Goal: Register for event/course

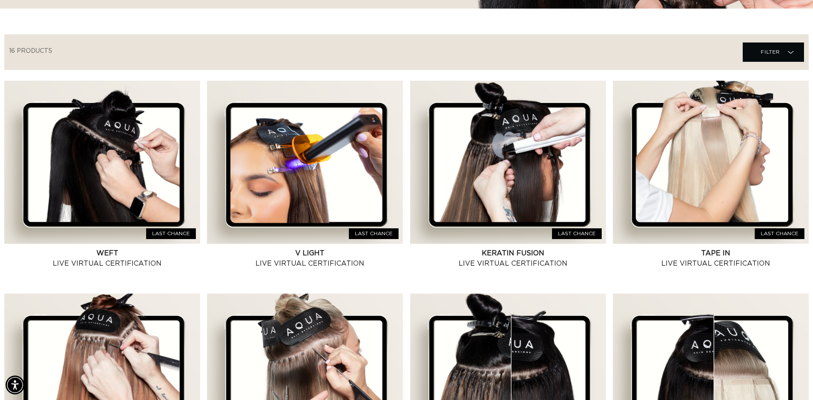
scroll to position [257, 0]
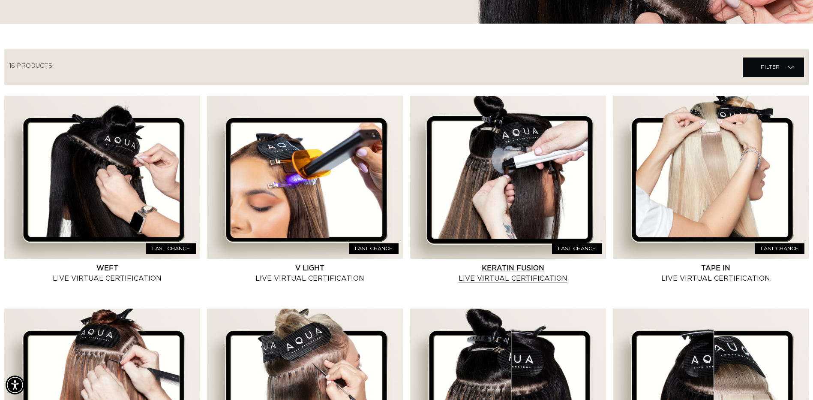
click at [500, 263] on link "Keratin Fusion Live Virtual Certification" at bounding box center [513, 273] width 186 height 21
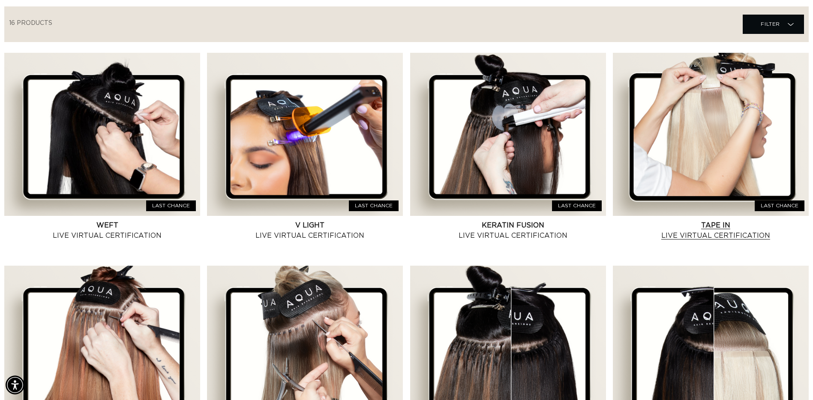
scroll to position [0, 1498]
click at [732, 228] on link "Tape In Live Virtual Certification" at bounding box center [716, 230] width 186 height 21
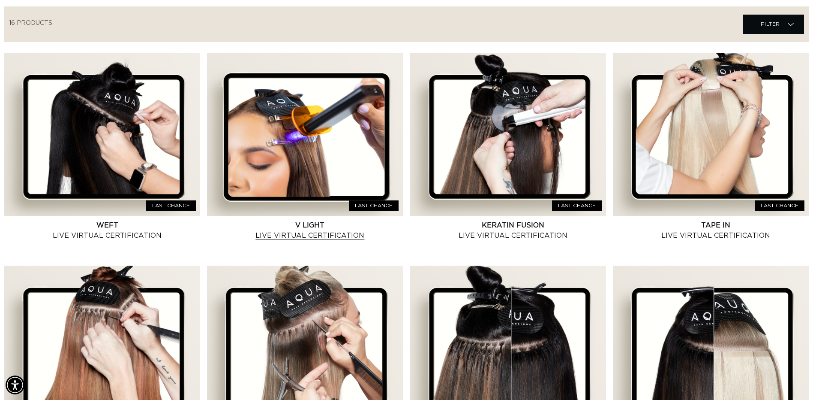
scroll to position [0, 749]
click at [316, 220] on link "V Light Live Virtual Certification" at bounding box center [310, 230] width 186 height 21
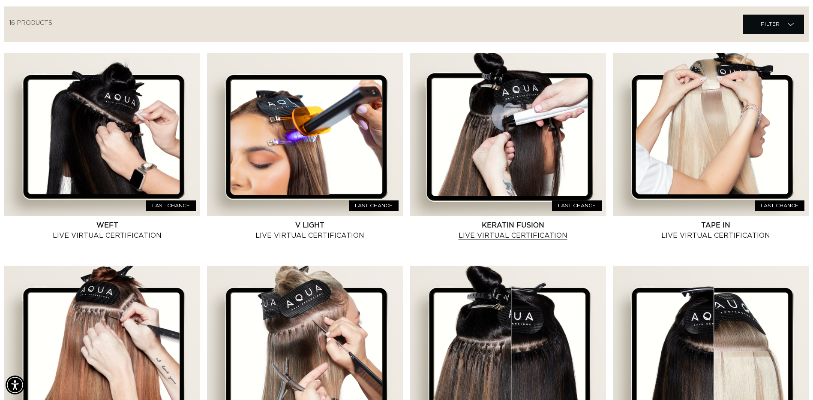
scroll to position [0, 1498]
click at [526, 220] on link "Keratin Fusion Live Virtual Certification" at bounding box center [513, 230] width 186 height 21
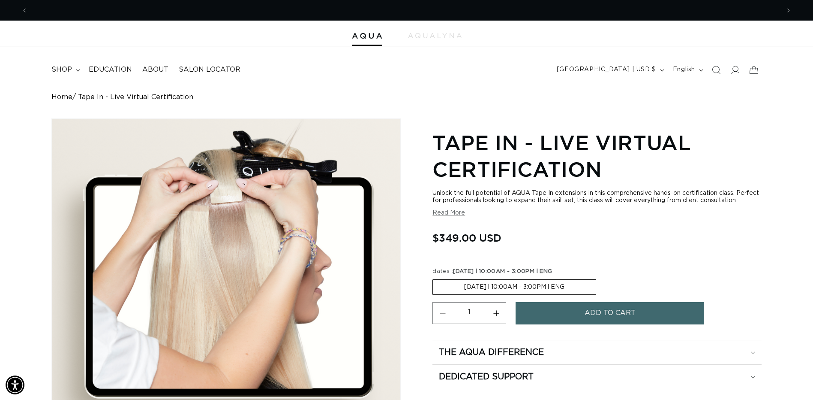
scroll to position [0, 1498]
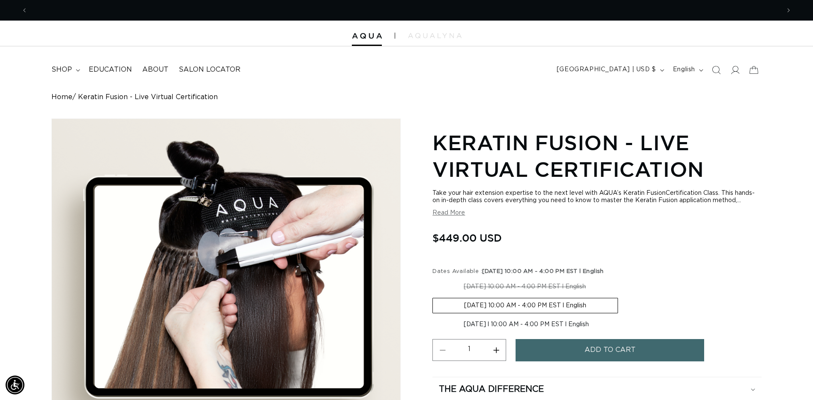
scroll to position [0, 1498]
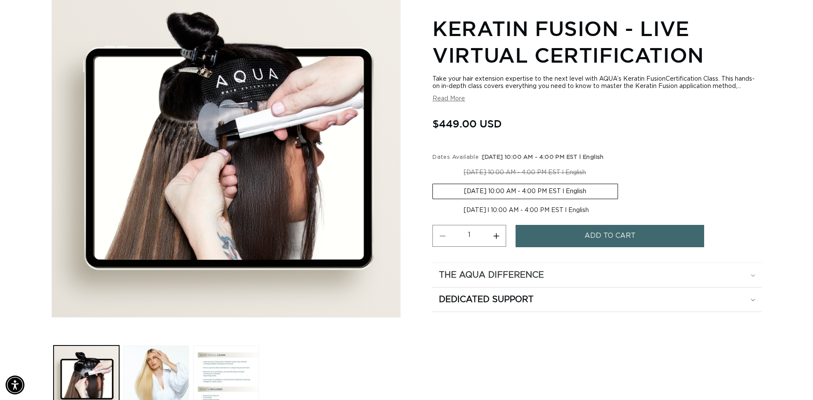
scroll to position [0, 749]
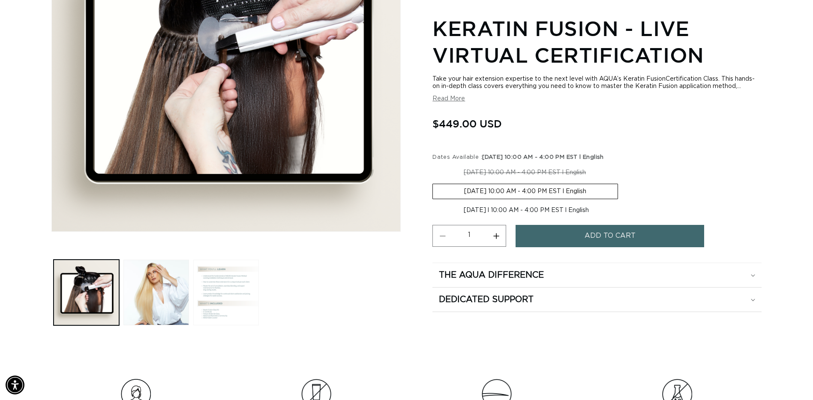
click at [227, 284] on button "Load image 3 in gallery view" at bounding box center [226, 292] width 66 height 66
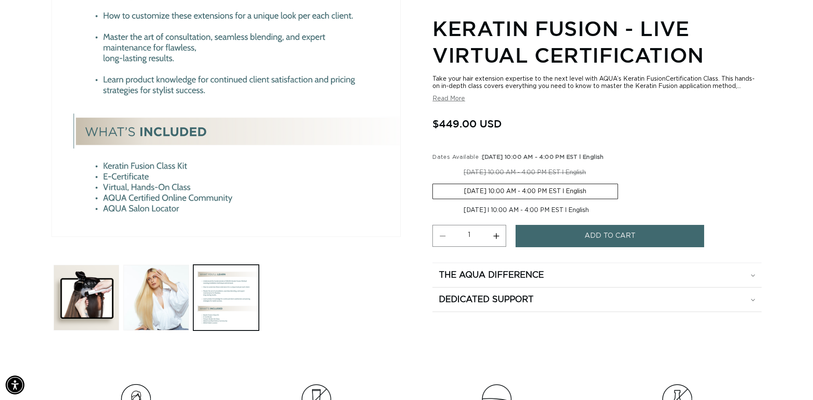
scroll to position [0, 1498]
click at [617, 280] on div "The Aqua Difference" at bounding box center [597, 274] width 316 height 11
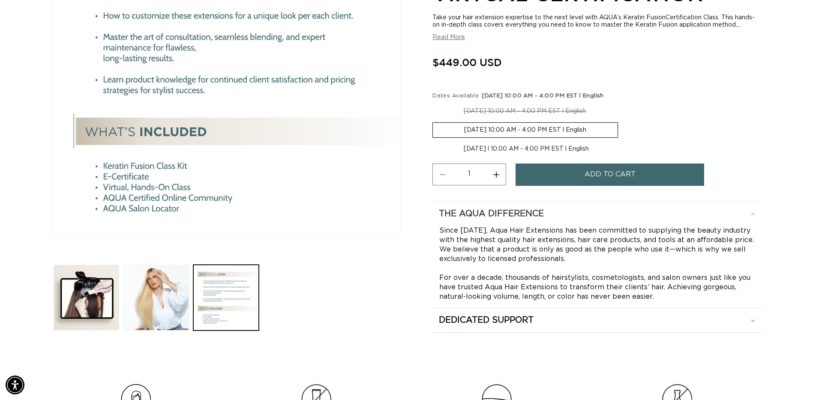
scroll to position [0, 0]
click at [620, 323] on div "Dedicated Support" at bounding box center [597, 319] width 316 height 11
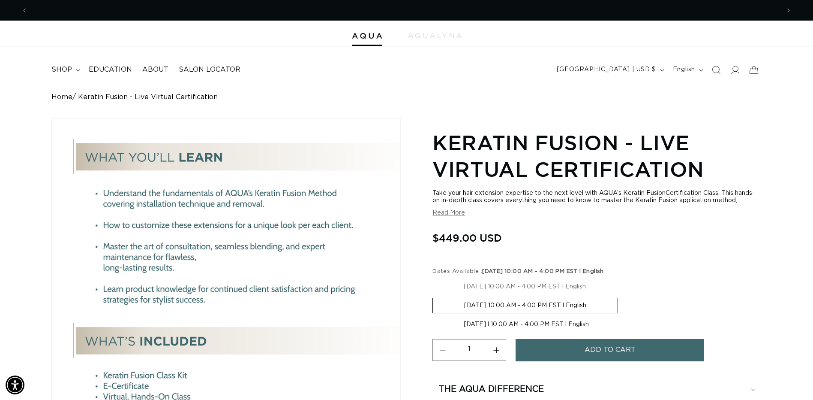
scroll to position [0, 1498]
